Goal: Transaction & Acquisition: Purchase product/service

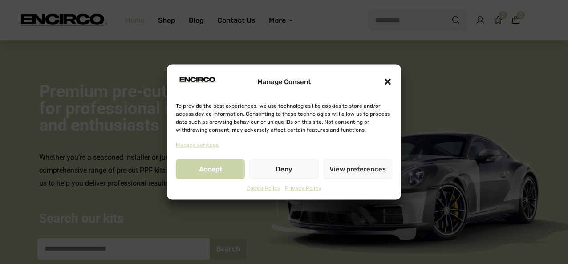
click at [387, 82] on icon "Close dialogue" at bounding box center [388, 82] width 6 height 6
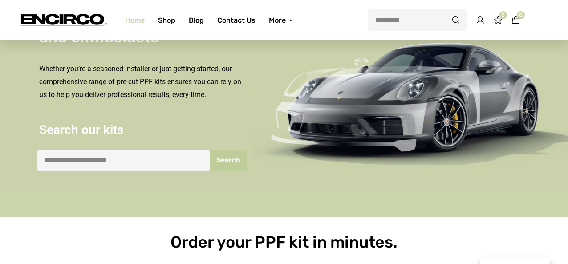
scroll to position [124, 0]
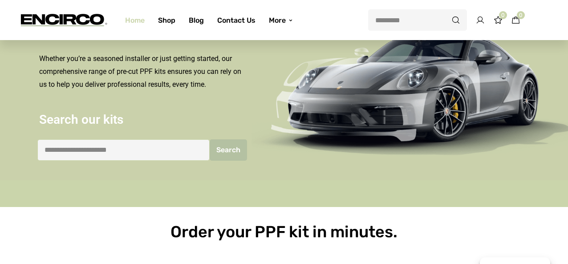
click at [174, 148] on input "search" at bounding box center [123, 149] width 172 height 21
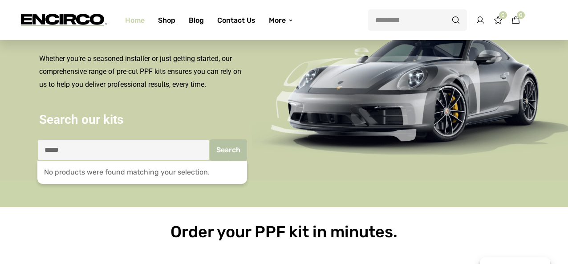
type input "*****"
click at [210, 139] on button "Search" at bounding box center [228, 149] width 37 height 21
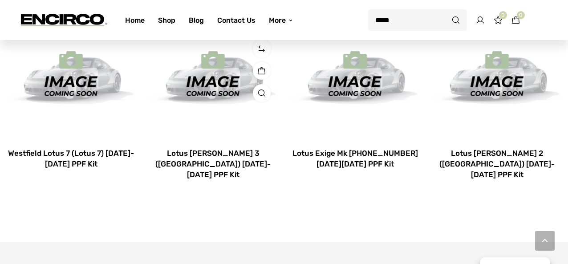
scroll to position [231, 0]
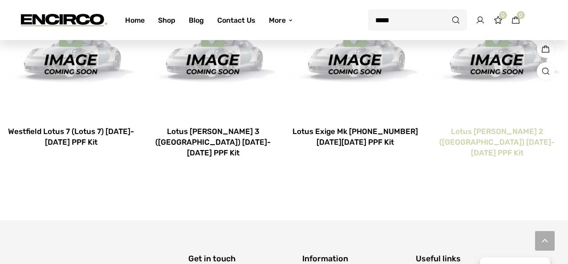
click at [497, 131] on h2 "Lotus [PERSON_NAME] 2 ([GEOGRAPHIC_DATA]) [DATE]-[DATE] PPF Kit" at bounding box center [497, 142] width 129 height 32
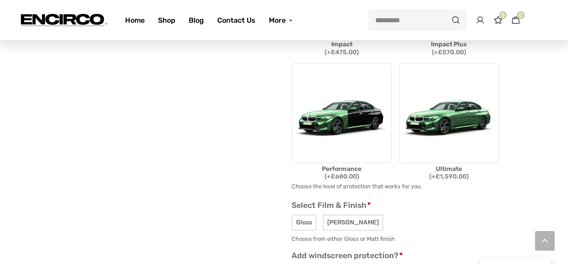
scroll to position [268, 0]
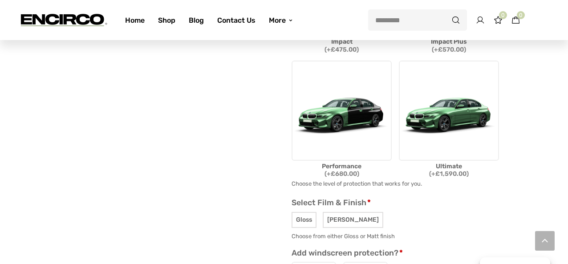
click at [425, 121] on img at bounding box center [449, 111] width 100 height 100
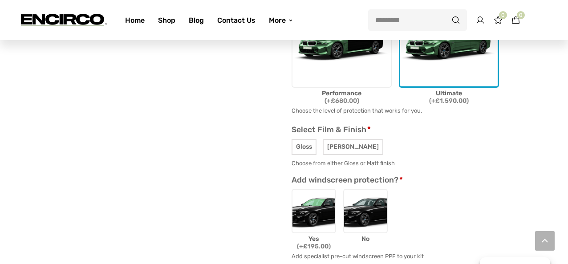
scroll to position [355, 0]
